Goal: Information Seeking & Learning: Understand process/instructions

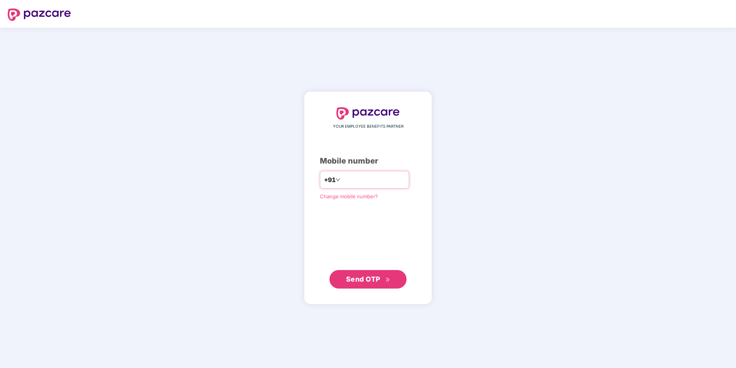
click at [347, 180] on input "number" at bounding box center [373, 179] width 63 height 12
click at [342, 180] on input "**********" at bounding box center [373, 179] width 63 height 12
type input "**********"
click at [363, 276] on span "Send OTP" at bounding box center [363, 279] width 34 height 8
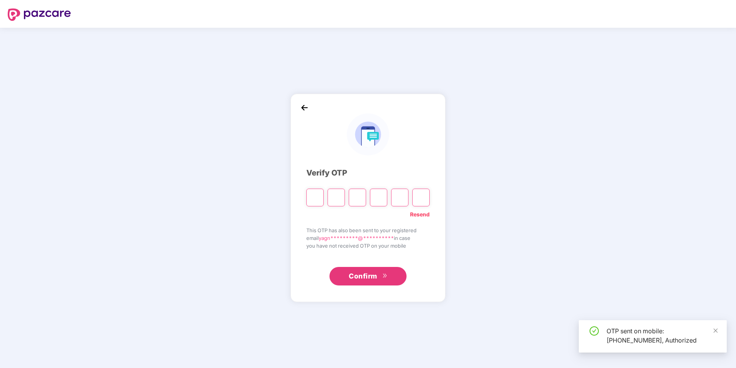
click at [315, 197] on input "Please enter verification code. Digit 1" at bounding box center [314, 197] width 17 height 18
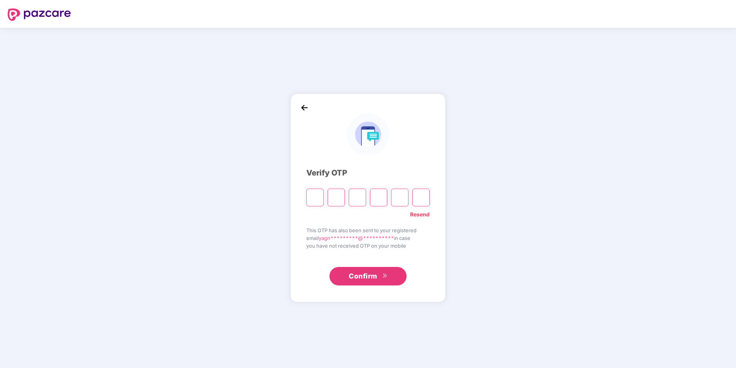
type input "*"
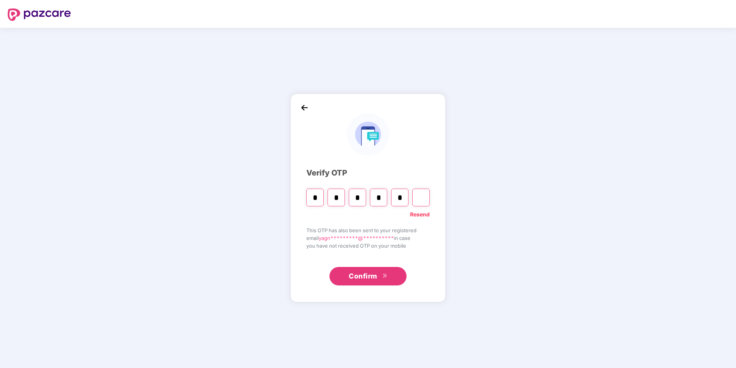
type input "*"
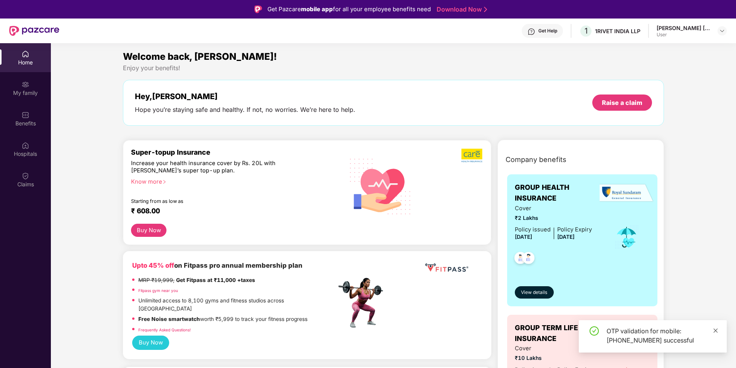
click at [716, 331] on icon "close" at bounding box center [716, 330] width 4 height 4
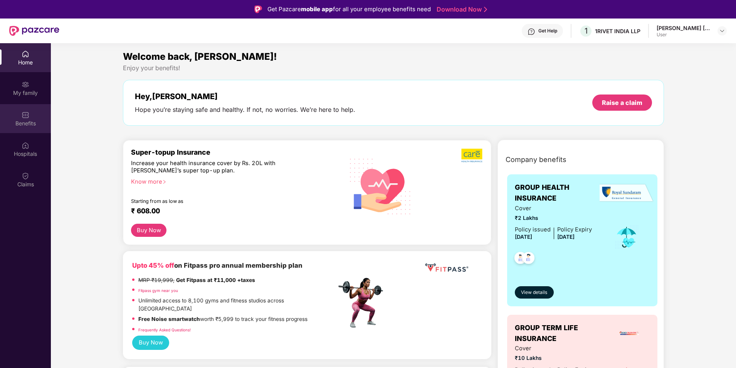
click at [25, 113] on img at bounding box center [26, 115] width 8 height 8
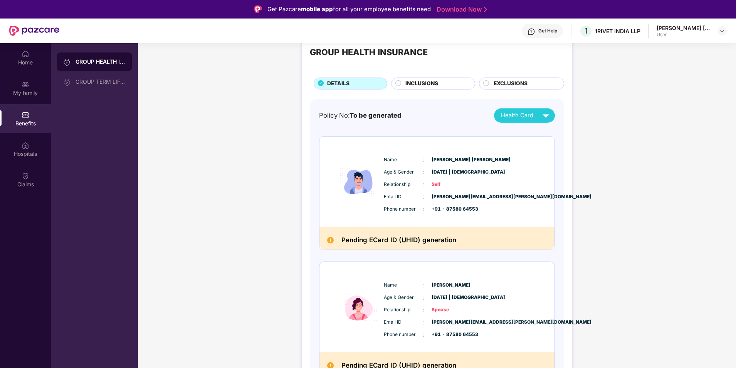
scroll to position [34, 0]
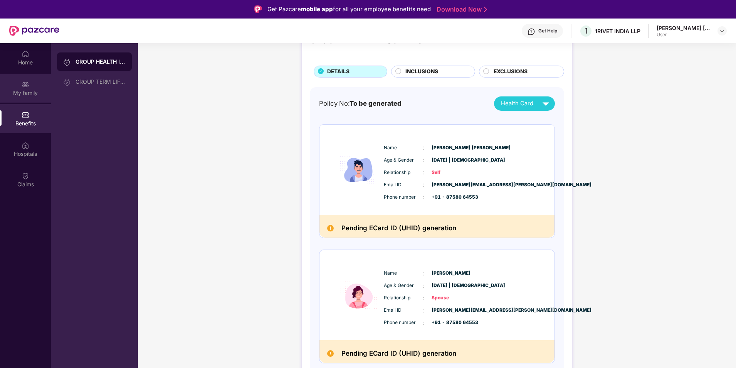
click at [21, 88] on div "My family" at bounding box center [25, 88] width 51 height 29
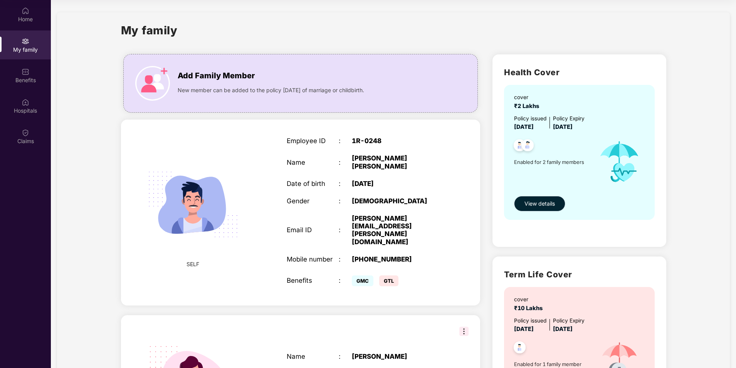
click at [541, 200] on span "View details" at bounding box center [540, 203] width 30 height 8
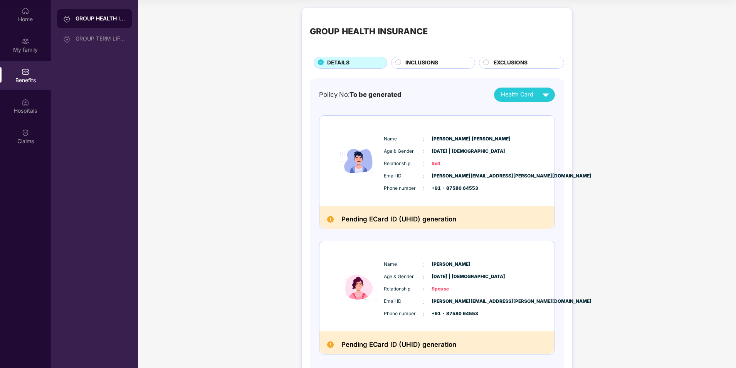
click at [421, 60] on span "INCLUSIONS" at bounding box center [421, 63] width 33 height 8
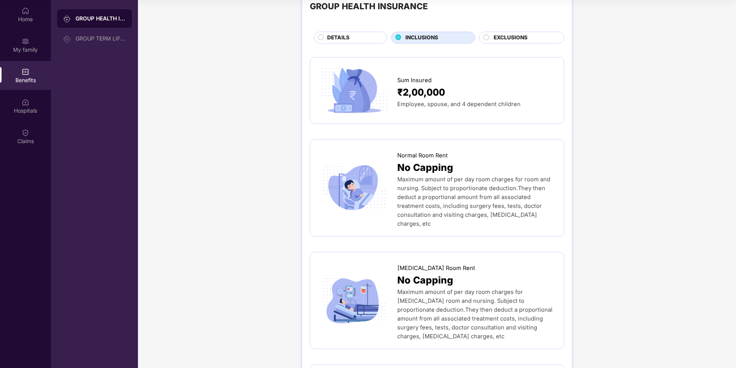
scroll to position [39, 0]
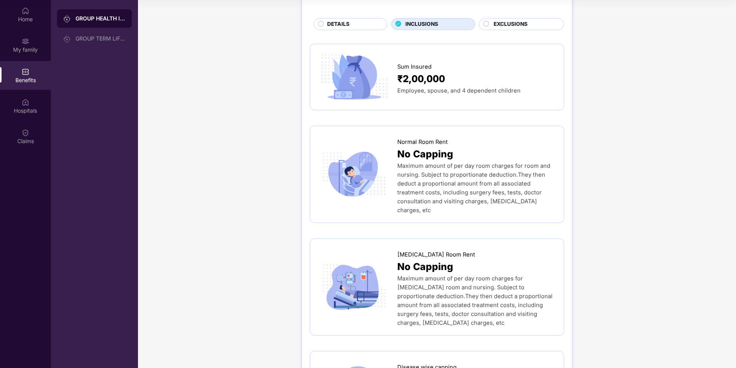
click at [508, 24] on span "EXCLUSIONS" at bounding box center [511, 24] width 34 height 8
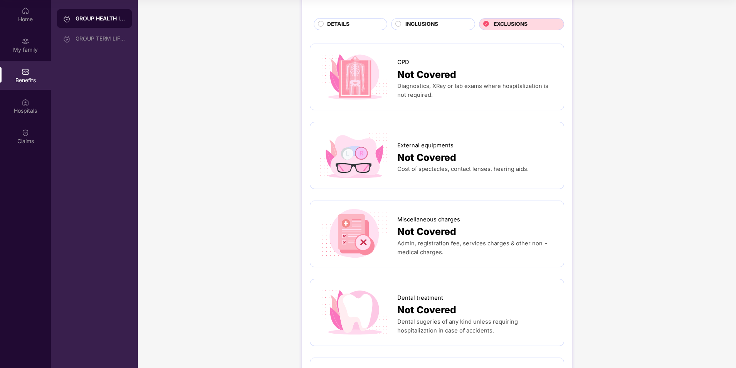
click at [410, 25] on span "INCLUSIONS" at bounding box center [421, 24] width 33 height 8
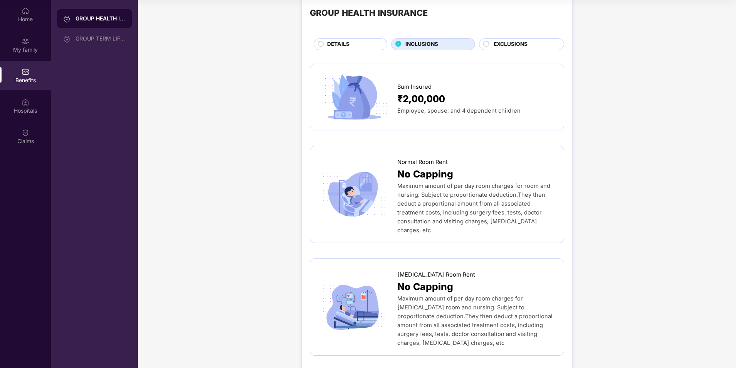
scroll to position [0, 0]
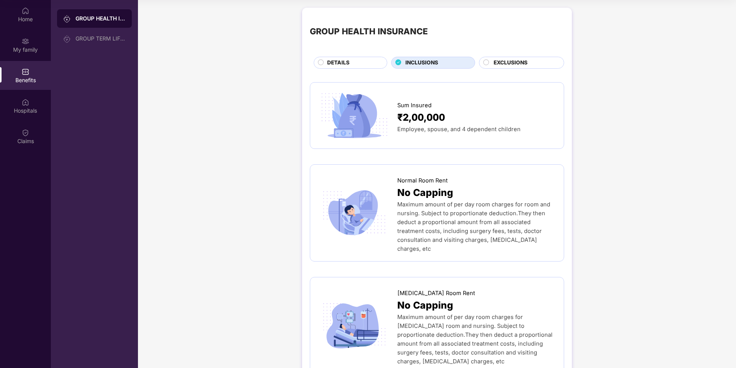
click at [335, 64] on span "DETAILS" at bounding box center [338, 63] width 22 height 8
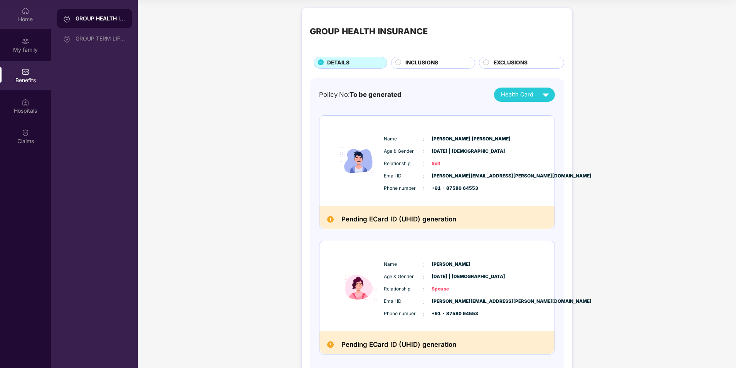
click at [26, 20] on div "Home" at bounding box center [25, 19] width 51 height 8
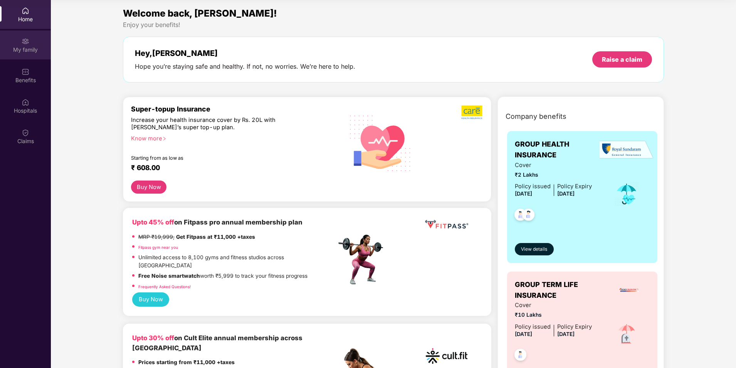
click at [27, 49] on div "My family" at bounding box center [25, 50] width 51 height 8
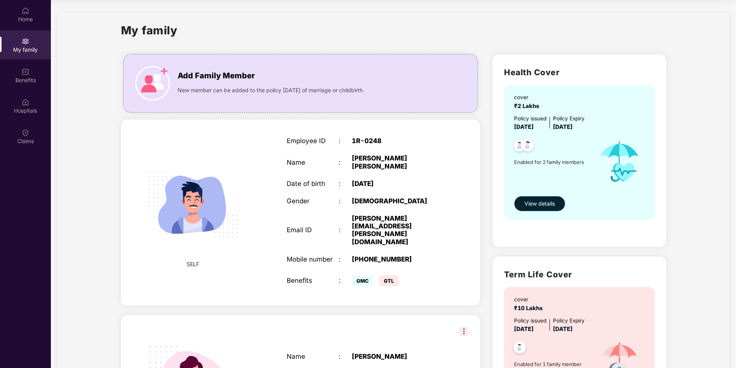
click at [539, 203] on span "View details" at bounding box center [540, 203] width 30 height 8
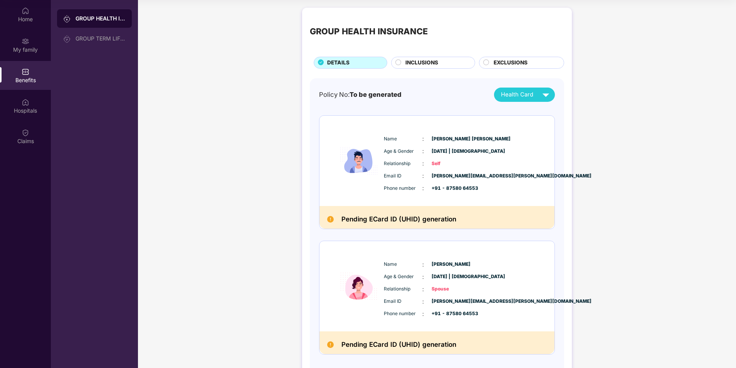
scroll to position [34, 0]
